Goal: Find specific page/section: Find specific page/section

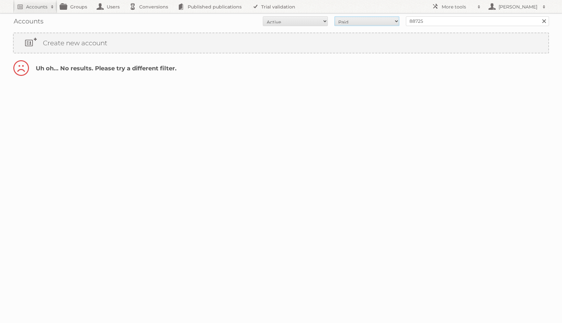
click at [351, 22] on select "All Paid Trials Self service" at bounding box center [367, 21] width 65 height 10
select select "trials"
click at [335, 16] on select "All Paid Trials Self service" at bounding box center [367, 21] width 65 height 10
click at [310, 21] on select "All Active Expired Pending" at bounding box center [295, 21] width 65 height 10
select select "all"
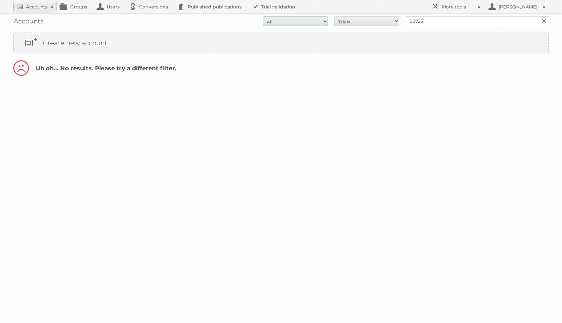
click at [263, 16] on select "All Active Expired Pending" at bounding box center [295, 21] width 65 height 10
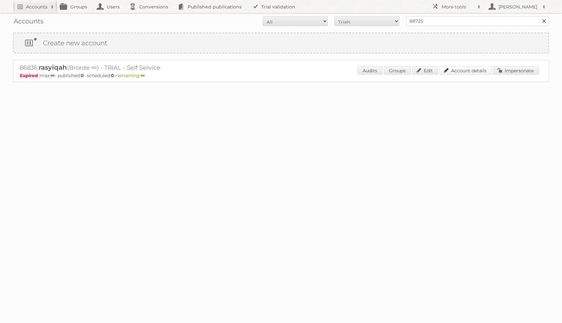
click at [468, 68] on link "Account details" at bounding box center [466, 70] width 52 height 8
